Goal: Task Accomplishment & Management: Manage account settings

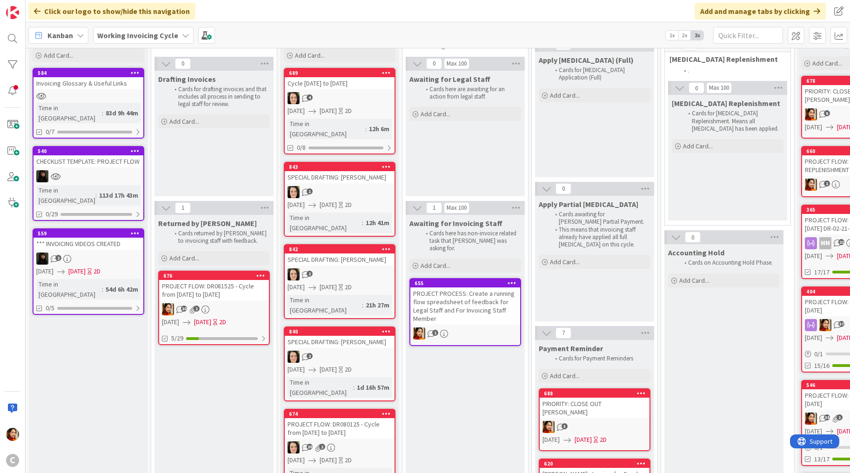
scroll to position [46, 0]
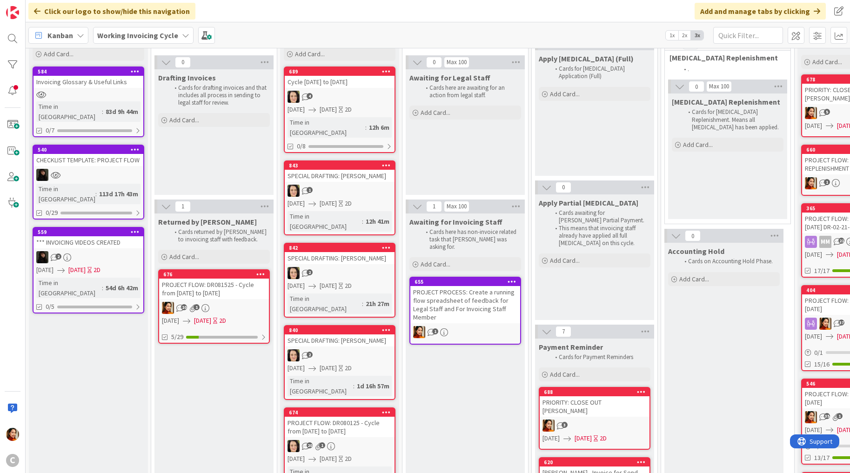
click at [223, 294] on div "PROJECT FLOW: DR081525 - Cycle from [DATE] to [DATE]" at bounding box center [214, 289] width 110 height 20
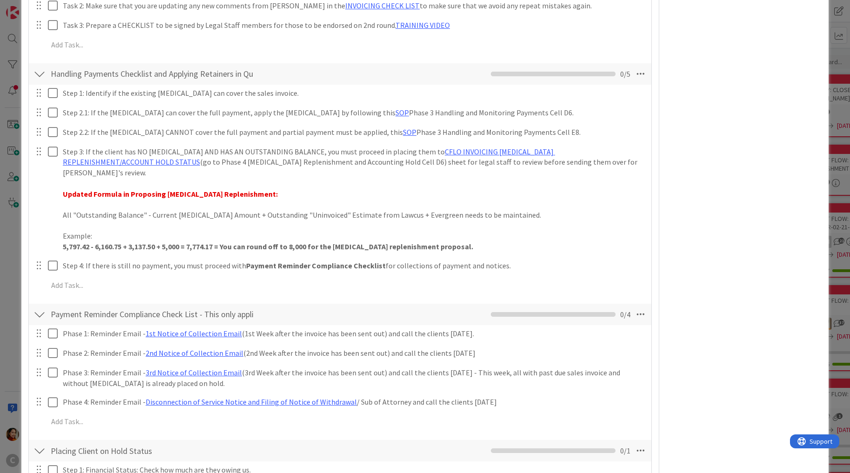
scroll to position [1101, 0]
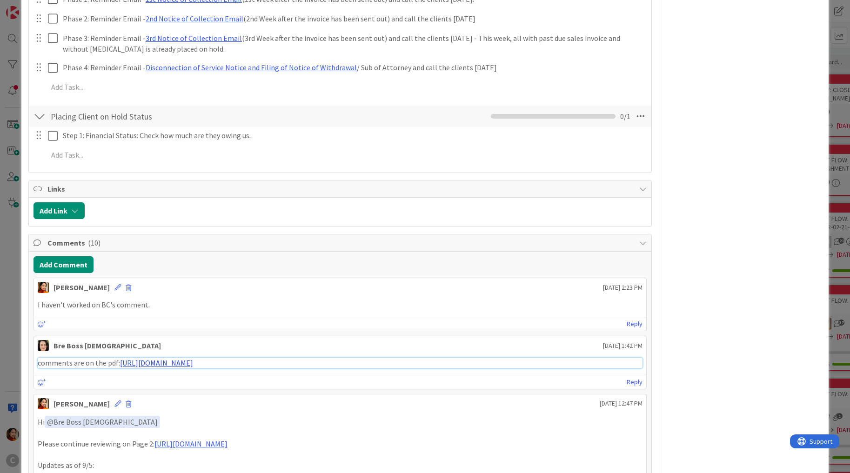
click at [159, 358] on link "https://app.box.com/file/1956010804485?s=6tcfrb8ug7nh2xxmloz1w9smntbxn0gp" at bounding box center [156, 362] width 73 height 9
click at [73, 256] on button "Add Comment" at bounding box center [63, 264] width 60 height 17
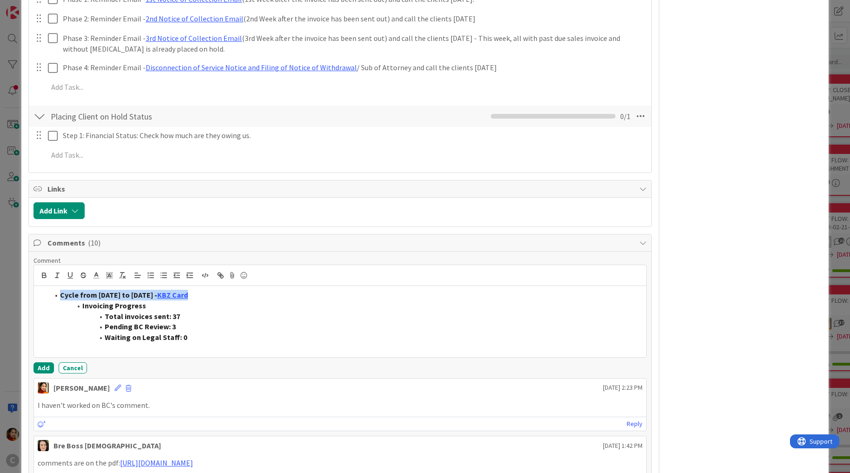
drag, startPoint x: 221, startPoint y: 280, endPoint x: -7, endPoint y: 279, distance: 228.3
click at [0, 279] on html "C Click our logo to show/hide this navigation Add and manage tabs by clicking K…" at bounding box center [425, 236] width 850 height 473
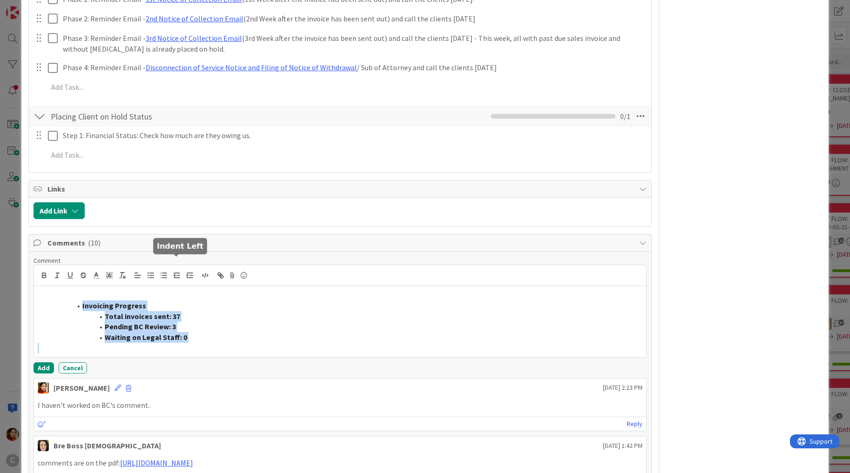
click at [174, 274] on polyline "button" at bounding box center [174, 275] width 1 height 2
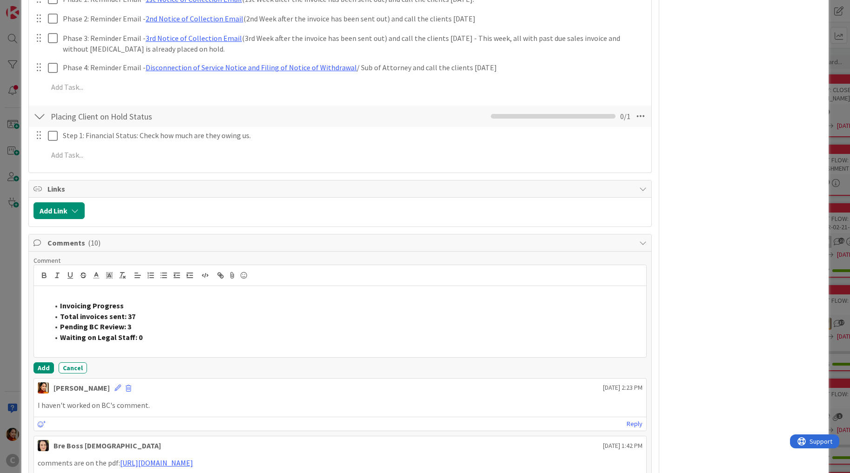
click at [82, 287] on div "Invoicing Progress Total invoices sent: 37 Pending BC Review: 3 Waiting on Lega…" at bounding box center [340, 321] width 612 height 71
click at [87, 301] on strong "Invoicing Progress" at bounding box center [92, 305] width 64 height 9
click at [175, 271] on icon "button" at bounding box center [177, 275] width 8 height 8
click at [174, 274] on polyline "button" at bounding box center [174, 275] width 1 height 2
click at [60, 300] on span at bounding box center [60, 305] width 0 height 11
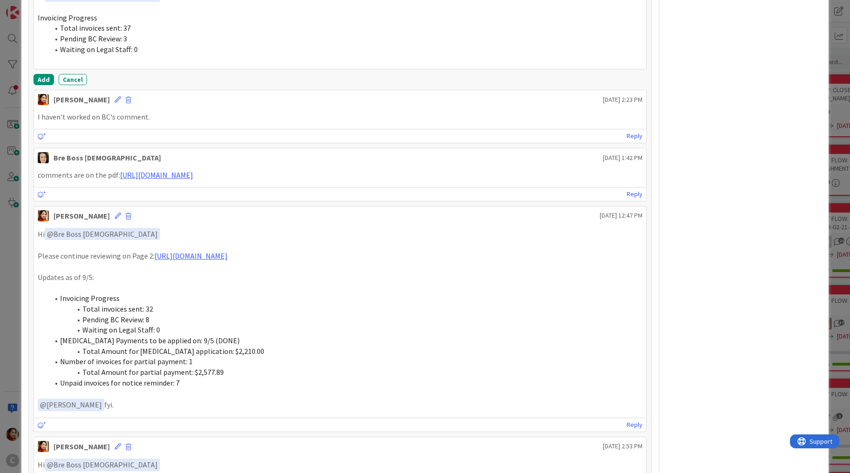
scroll to position [1402, 0]
click at [63, 334] on span "Retainer Payments to be applied on: 9/5 (DONE)" at bounding box center [149, 338] width 179 height 9
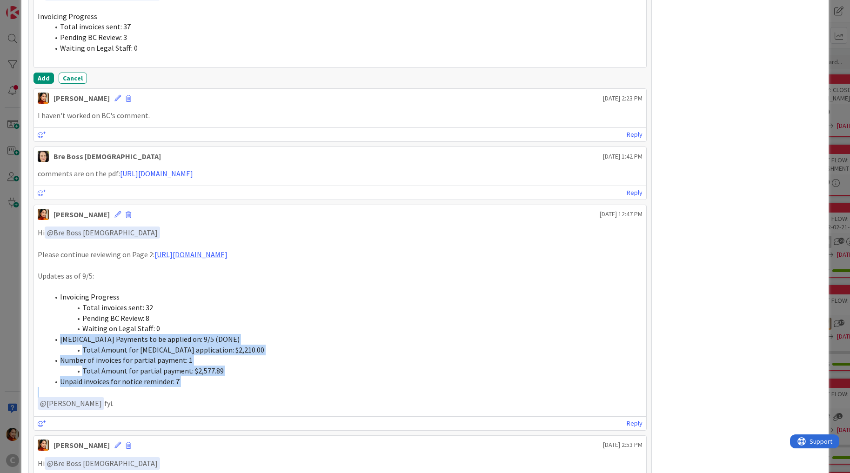
drag, startPoint x: 63, startPoint y: 323, endPoint x: 179, endPoint y: 369, distance: 124.8
click at [179, 369] on ol "Invoicing Progress Total invoices sent: 32 Pending BC Review: 8 Waiting on Lega…" at bounding box center [340, 339] width 605 height 95
copy ol "Retainer Payments to be applied on: 9/5 (DONE) Total Amount for retainer applic…"
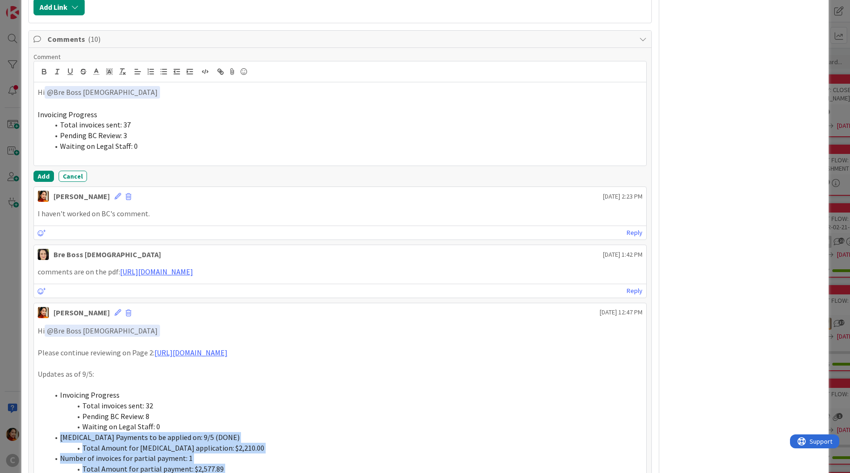
scroll to position [1248, 0]
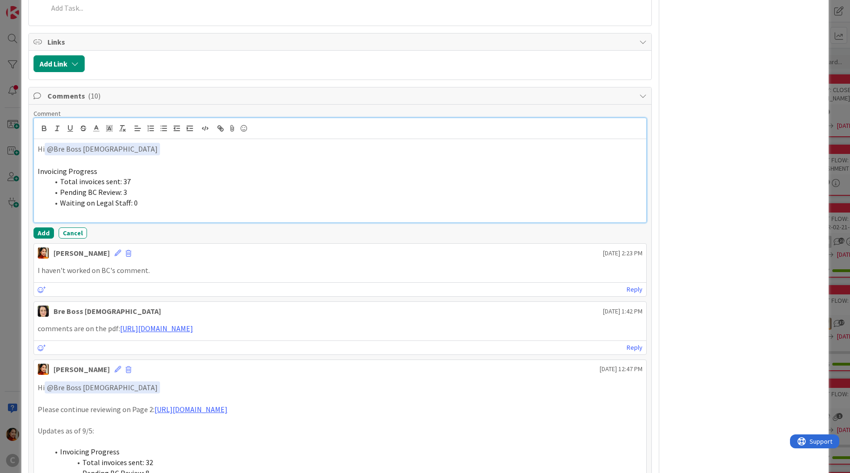
click at [141, 198] on li "Waiting on Legal Staff: 0" at bounding box center [346, 203] width 594 height 11
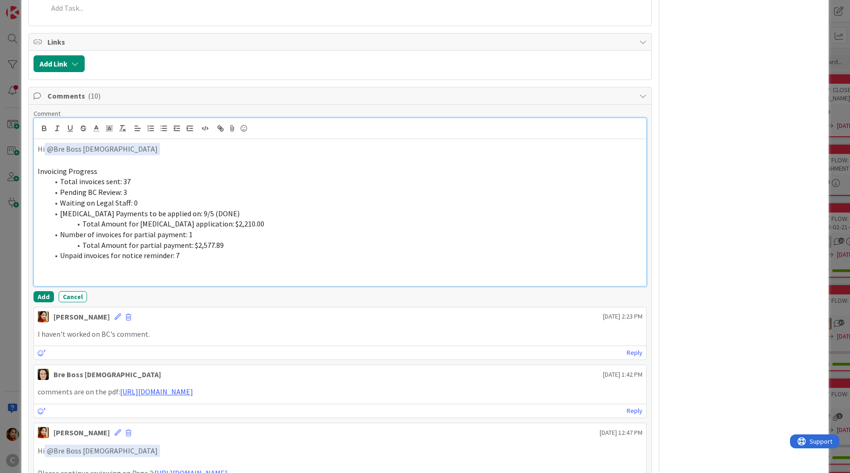
click at [61, 209] on span "Retainer Payments to be applied on: 9/5 (DONE)" at bounding box center [149, 213] width 179 height 9
click at [178, 126] on line "button" at bounding box center [177, 126] width 6 height 0
click at [60, 230] on span "Number of invoices for partial payment: 1" at bounding box center [126, 234] width 133 height 9
click at [84, 240] on span "Total Amount for partial payment: $2,577.89" at bounding box center [152, 244] width 141 height 9
click at [171, 123] on button "button" at bounding box center [176, 128] width 13 height 11
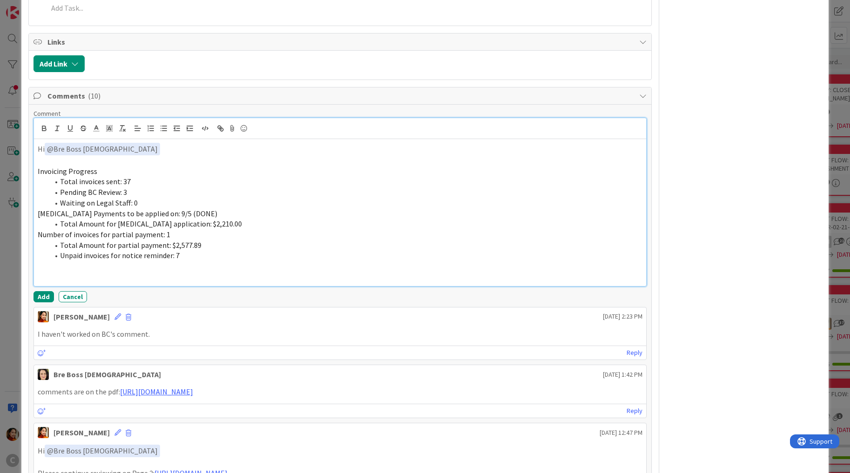
click at [59, 250] on li "Unpaid invoices for notice reminder: 7" at bounding box center [346, 255] width 594 height 11
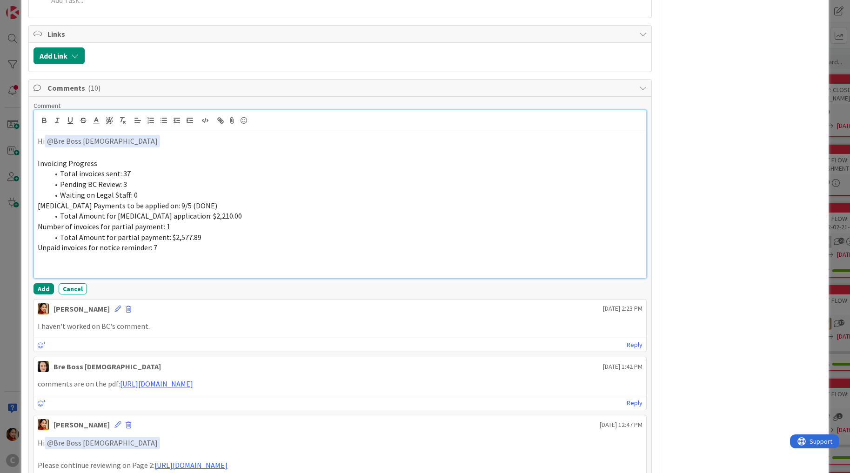
click at [162, 242] on p "Unpaid invoices for notice reminder: 7" at bounding box center [340, 247] width 605 height 11
click at [188, 211] on span "Total Amount for retainer application: $2,210.00" at bounding box center [151, 215] width 182 height 9
click at [181, 211] on span "Total Amount for retainer application: $2,210.00" at bounding box center [151, 215] width 182 height 9
click at [158, 201] on span "Retainer Payments to be applied on: 9/5 (DONE)" at bounding box center [127, 205] width 179 height 9
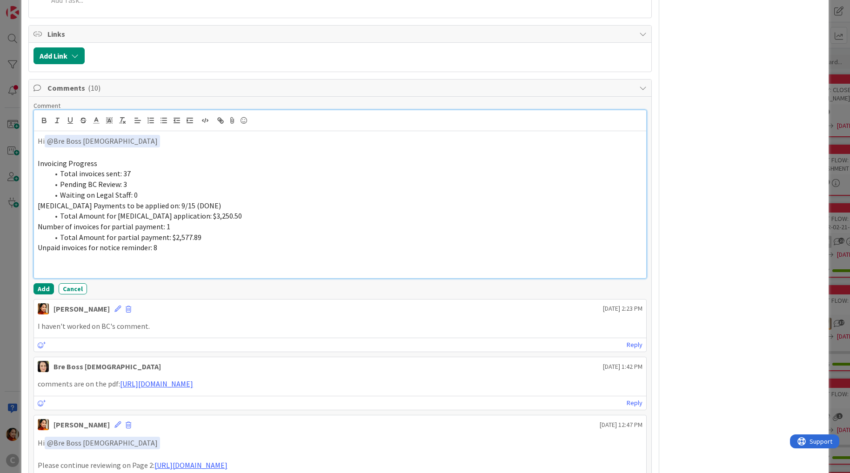
click at [193, 200] on p "Retainer Payments to be applied on: 9/15 (DONE)" at bounding box center [340, 205] width 605 height 11
click at [175, 221] on p "Number of invoices for partial payment: 1" at bounding box center [340, 226] width 605 height 11
drag, startPoint x: 217, startPoint y: 222, endPoint x: 21, endPoint y: 216, distance: 195.8
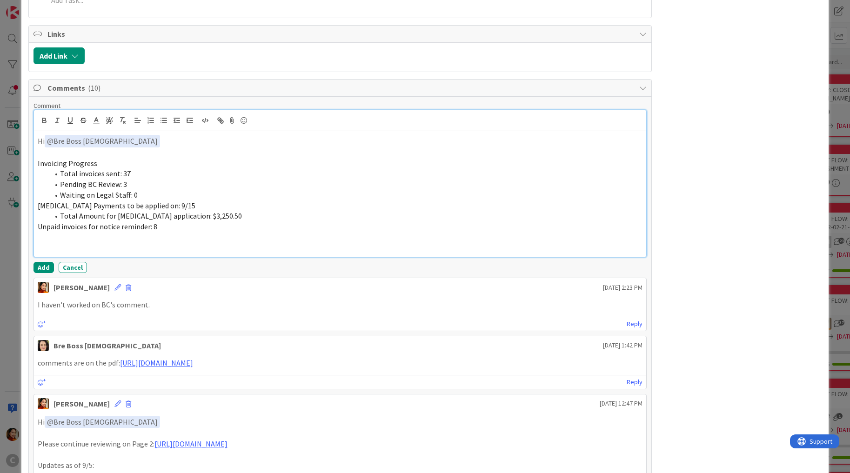
click at [66, 147] on p at bounding box center [340, 152] width 605 height 11
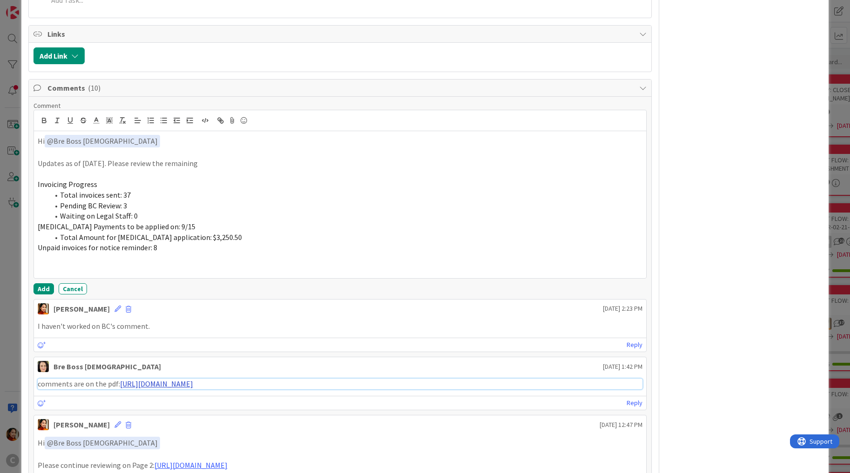
click at [174, 379] on link "https://app.box.com/file/1956010804485?s=6tcfrb8ug7nh2xxmloz1w9smntbxn0gp" at bounding box center [156, 383] width 73 height 9
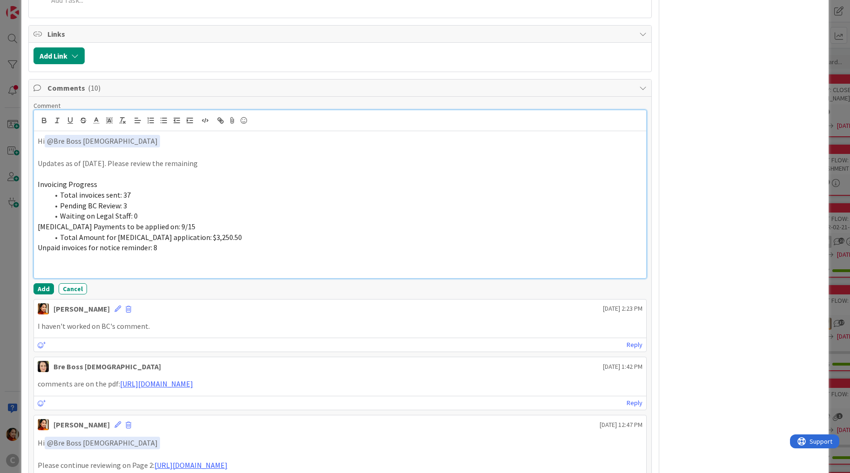
click at [196, 158] on p "Updates as of today. Please review the remaining" at bounding box center [340, 163] width 605 height 11
click at [92, 264] on p at bounding box center [340, 269] width 605 height 11
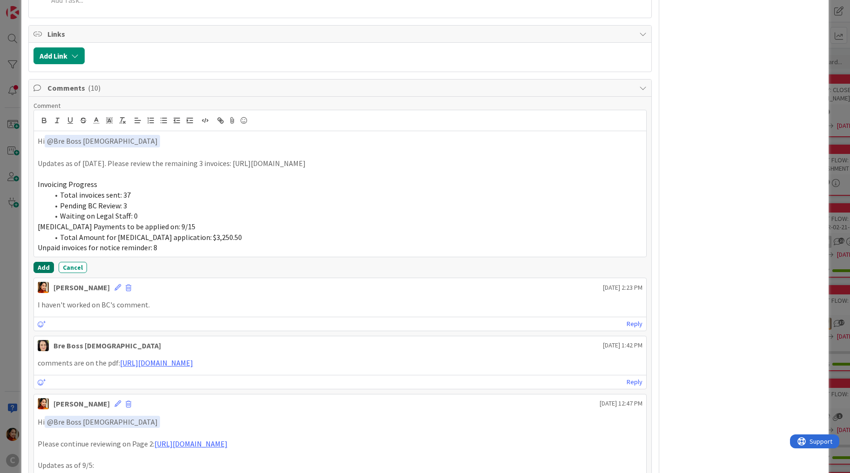
click at [49, 262] on button "Add" at bounding box center [43, 267] width 20 height 11
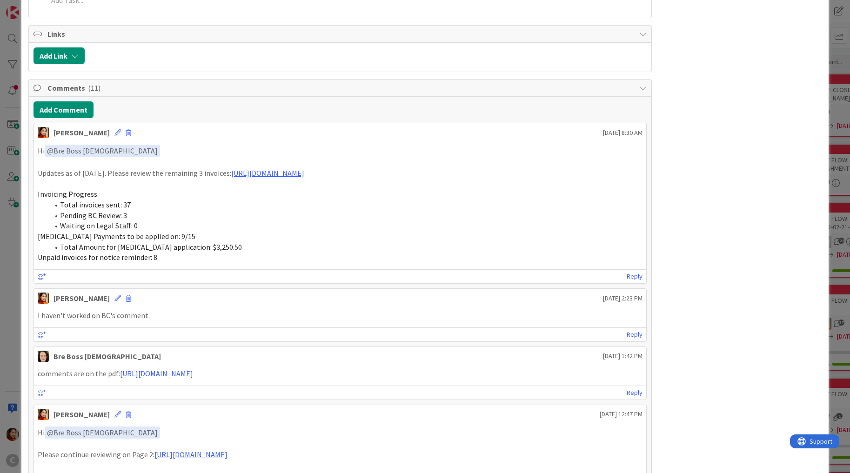
click at [10, 251] on div "ID 676 Working Invoicing Cycle Returned by Breanna Title 57 / 128 PROJECT FLOW:…" at bounding box center [425, 236] width 850 height 473
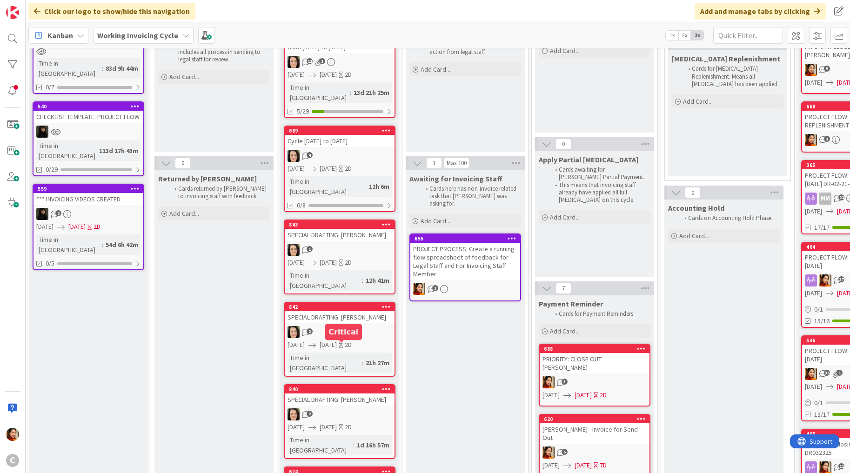
scroll to position [115, 0]
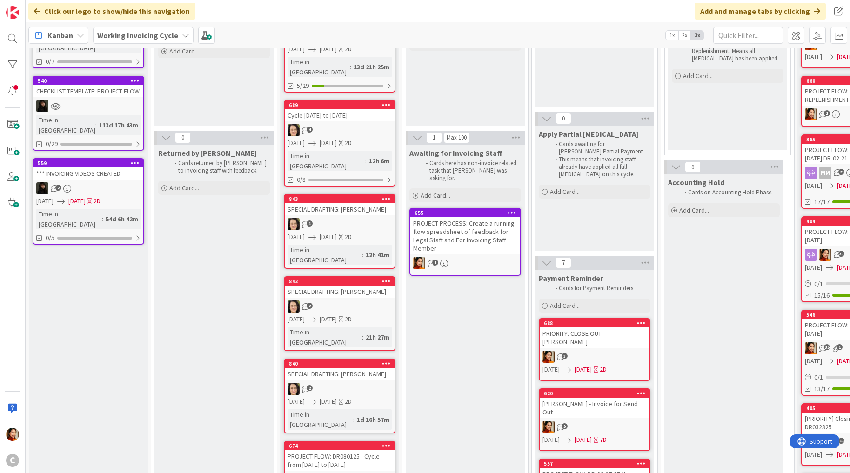
click at [359, 383] on div "2" at bounding box center [340, 389] width 110 height 12
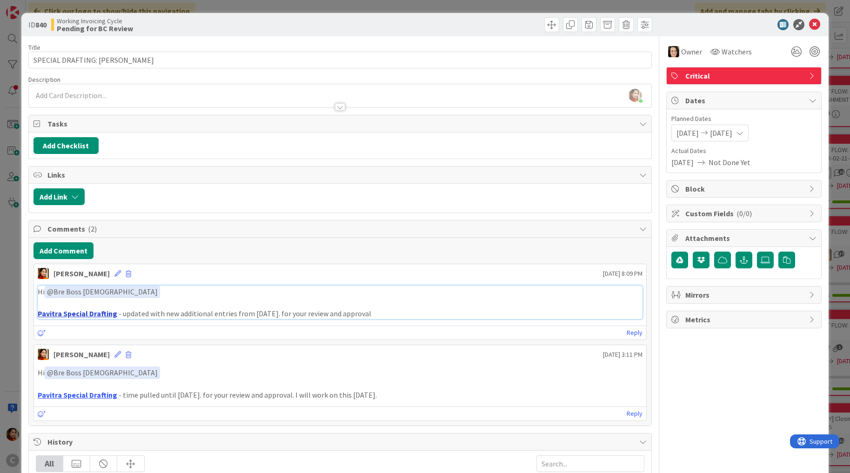
click at [100, 310] on link "Pavitra Special Drafting" at bounding box center [78, 313] width 80 height 9
click at [13, 243] on div "ID 840 Working Invoicing Cycle Pending for BC Review Title 36 / 128 SPECIAL DRA…" at bounding box center [425, 236] width 850 height 473
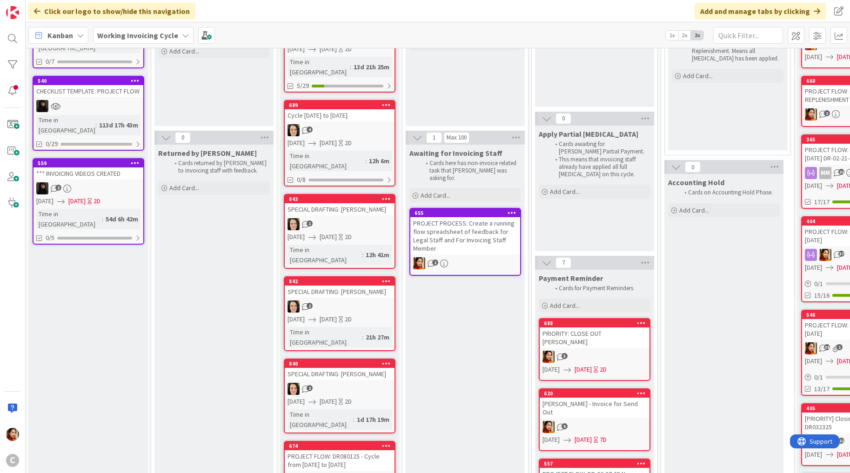
click at [372, 286] on div "SPECIAL DRAFTING: [PERSON_NAME]" at bounding box center [340, 292] width 110 height 12
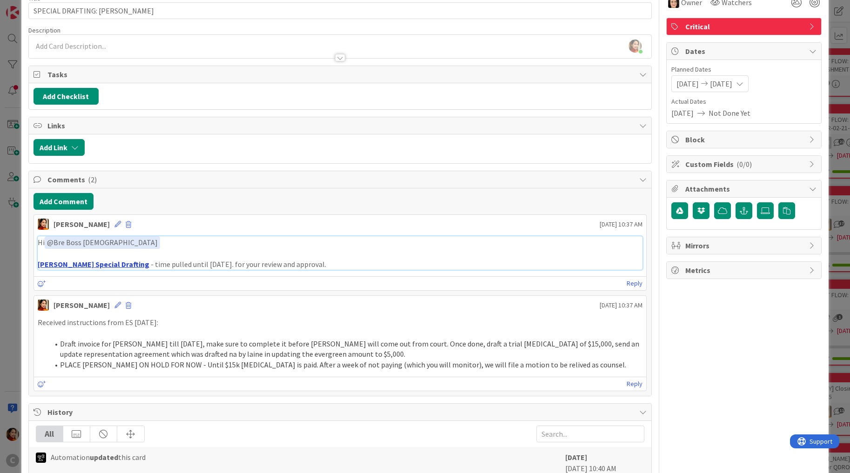
click at [83, 264] on link "Lam Special Drafting" at bounding box center [94, 263] width 112 height 9
click at [71, 202] on button "Add Comment" at bounding box center [63, 201] width 60 height 17
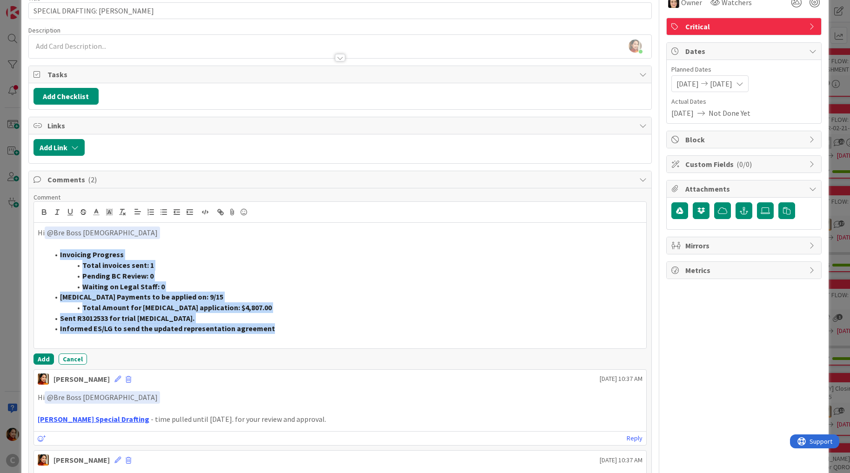
drag, startPoint x: 267, startPoint y: 328, endPoint x: 55, endPoint y: 248, distance: 226.2
click at [55, 249] on ol "Invoicing Progress Total invoices sent: 1 Pending BC Review: 0 Waiting on Legal…" at bounding box center [340, 291] width 605 height 85
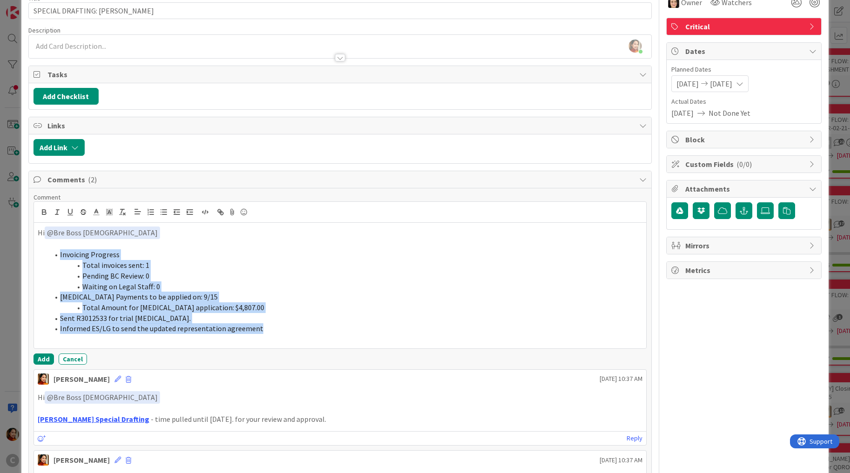
click at [60, 252] on span "Invoicing Progress" at bounding box center [90, 254] width 60 height 9
drag, startPoint x: 253, startPoint y: 330, endPoint x: 10, endPoint y: 238, distance: 260.5
click at [10, 238] on div "ID 842 Working Invoicing Cycle Pending for BC Review Title 30 / 128 SPECIAL DRA…" at bounding box center [425, 236] width 850 height 473
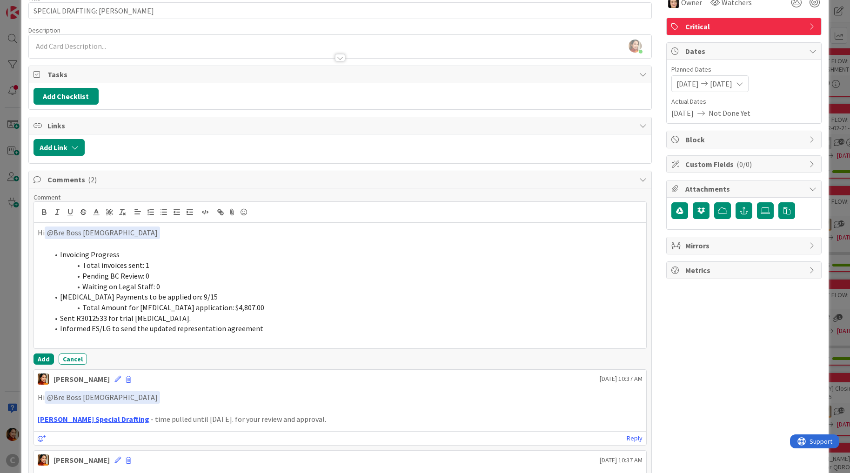
click at [193, 303] on span "Total Amount for retainer application: $4,807.00" at bounding box center [173, 307] width 182 height 9
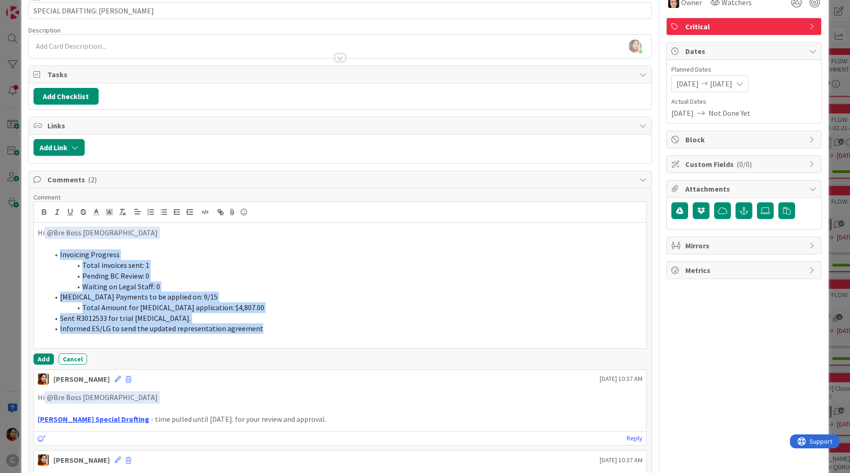
drag, startPoint x: 260, startPoint y: 326, endPoint x: 52, endPoint y: 256, distance: 219.4
click at [52, 256] on ol "Invoicing Progress Total invoices sent: 1 Pending BC Review: 0 Waiting on Legal…" at bounding box center [340, 291] width 605 height 85
click at [177, 214] on line "button" at bounding box center [177, 214] width 6 height 0
click at [60, 255] on span "Invoicing Progress" at bounding box center [90, 254] width 60 height 9
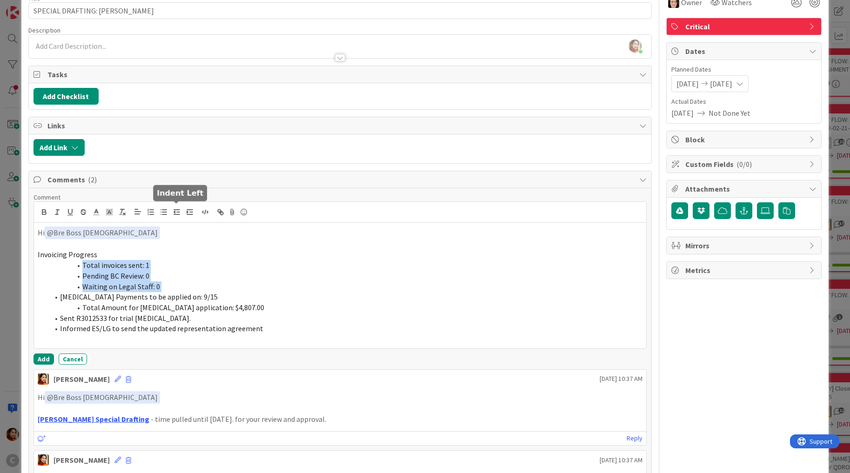
click at [180, 208] on icon "button" at bounding box center [177, 212] width 8 height 8
click at [60, 294] on span at bounding box center [60, 297] width 0 height 11
click at [59, 294] on li "Retainer Payments to be applied on: 9/15" at bounding box center [346, 297] width 594 height 11
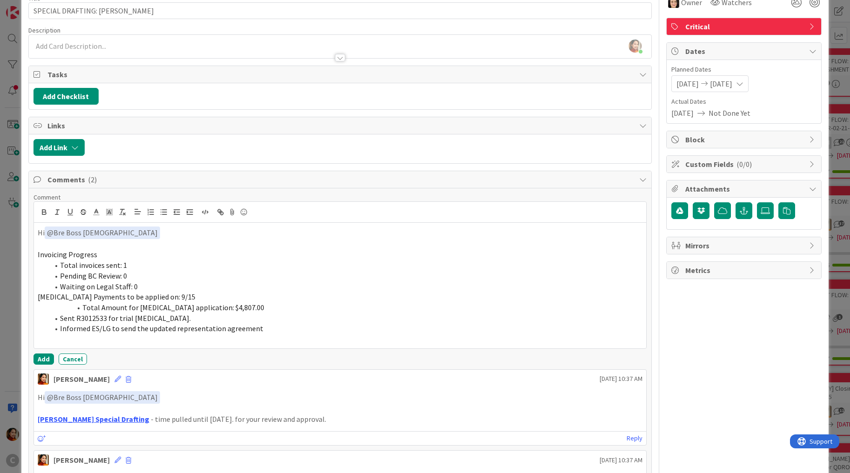
click at [81, 303] on li "Total Amount for retainer application: $4,807.00" at bounding box center [346, 307] width 594 height 11
click at [180, 206] on button "button" at bounding box center [176, 211] width 13 height 11
drag, startPoint x: 60, startPoint y: 314, endPoint x: 281, endPoint y: 323, distance: 220.6
click at [281, 323] on ol "Total Amount for retainer application: $4,807.00 Sent R3012533 for trial retain…" at bounding box center [340, 318] width 605 height 32
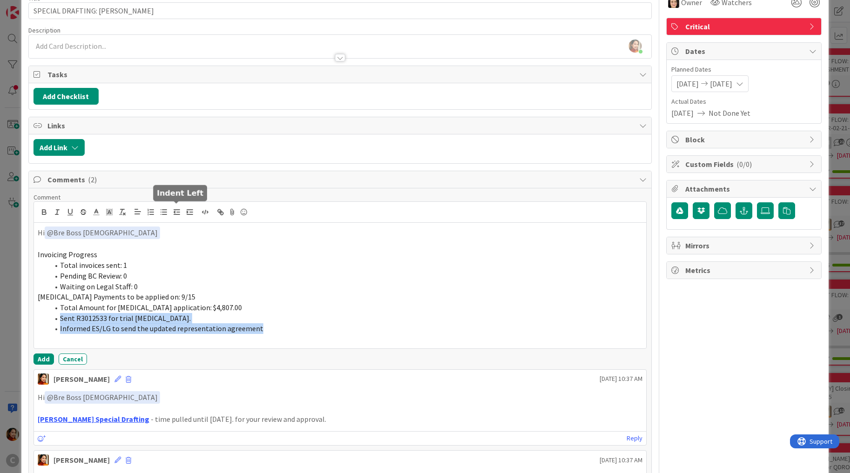
click at [174, 214] on line "button" at bounding box center [177, 214] width 6 height 0
click at [61, 317] on span "Sent R3012533 for trial retainer." at bounding box center [125, 317] width 131 height 9
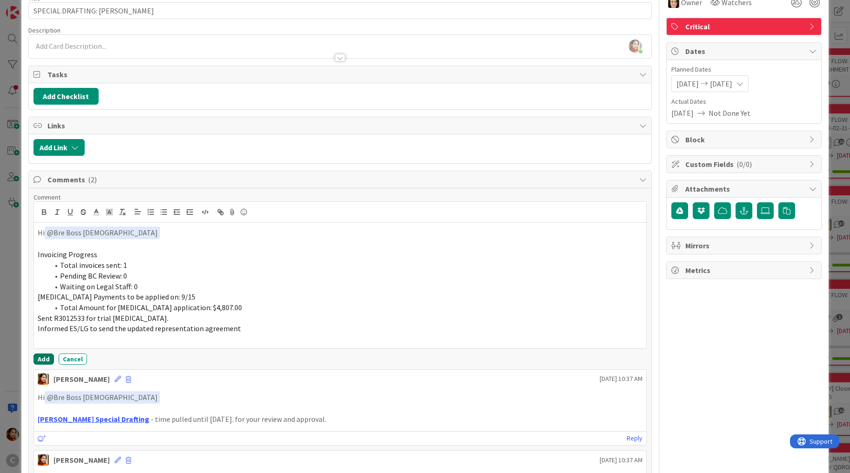
click at [45, 355] on button "Add" at bounding box center [43, 358] width 20 height 11
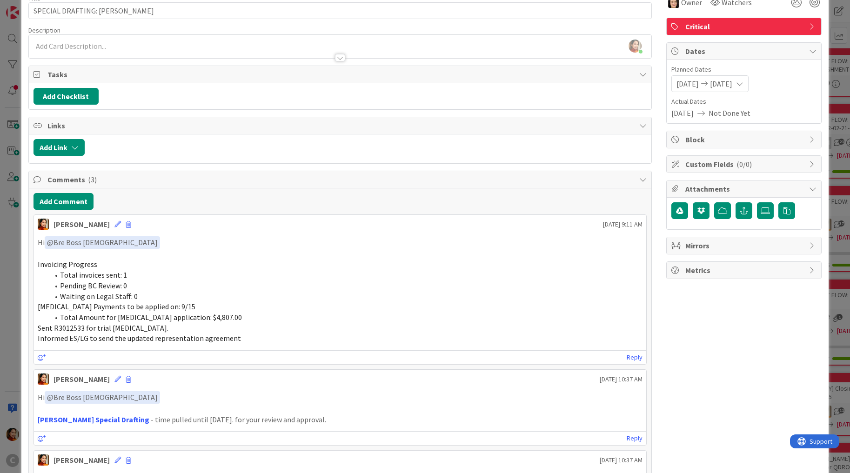
click at [7, 336] on div "ID 842 Working Invoicing Cycle Pending for BC Review Title 30 / 128 SPECIAL DRA…" at bounding box center [425, 236] width 850 height 473
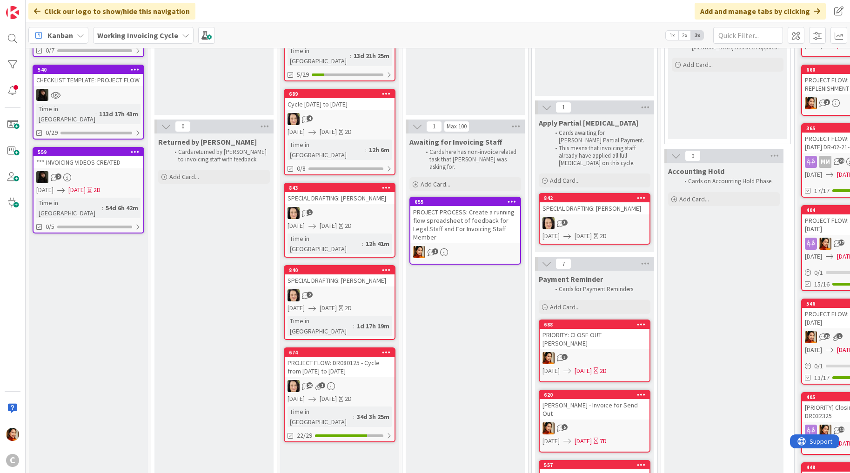
click at [375, 207] on div "1" at bounding box center [340, 213] width 110 height 12
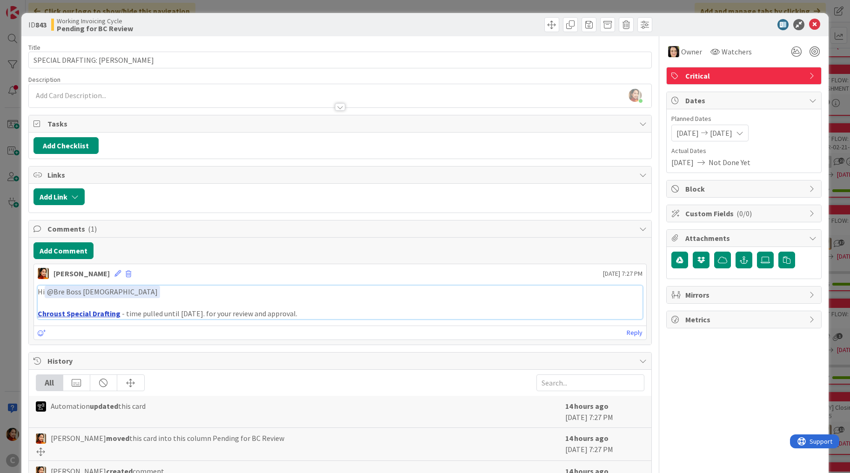
click at [77, 309] on link "Chroust Special Drafting" at bounding box center [79, 313] width 83 height 9
